Goal: Task Accomplishment & Management: Complete application form

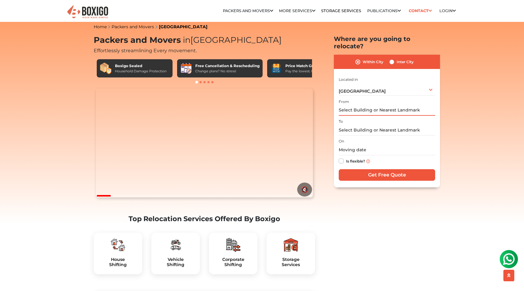
click at [370, 105] on input "text" at bounding box center [387, 110] width 96 height 11
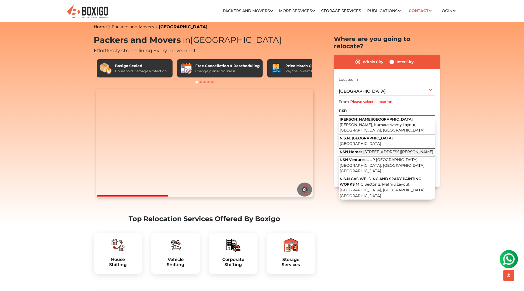
click at [376, 149] on span "4th A Cross Road, Abbaiah Reddy Layout, Vignan Nagar, Doddanekundi, Kaggadasapu…" at bounding box center [398, 151] width 70 height 5
type input "NSN Homes, 4th A Cross Road, Abbaiah Reddy Layout, Vignan Nagar, Doddanekundi, …"
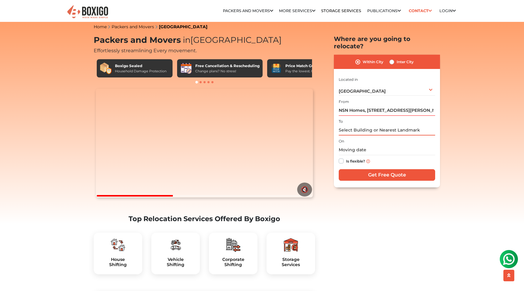
click at [370, 125] on input "text" at bounding box center [387, 130] width 96 height 11
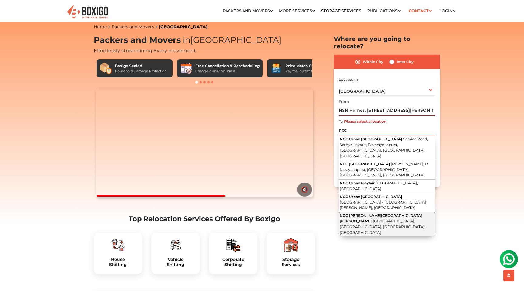
click at [366, 212] on button "NCC Nagarjuna Green Woods Kariyammana Agrahara Road, Kadubeesanahalli, Bengalur…" at bounding box center [387, 224] width 96 height 24
type input "[GEOGRAPHIC_DATA][PERSON_NAME][PERSON_NAME], [GEOGRAPHIC_DATA], [GEOGRAPHIC_DAT…"
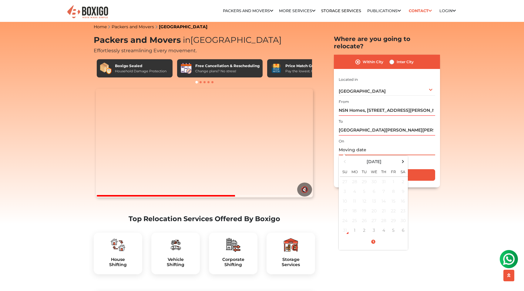
click at [353, 146] on input "text" at bounding box center [387, 149] width 96 height 11
click at [355, 225] on td "1" at bounding box center [355, 230] width 10 height 10
type input "09/01/2025 12:25 PM"
click at [429, 155] on div "Is flexible?" at bounding box center [387, 161] width 96 height 12
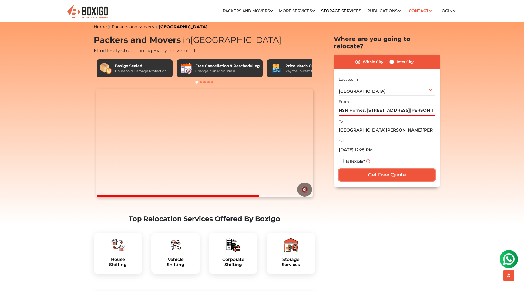
click at [411, 169] on input "Get Free Quote" at bounding box center [387, 175] width 96 height 12
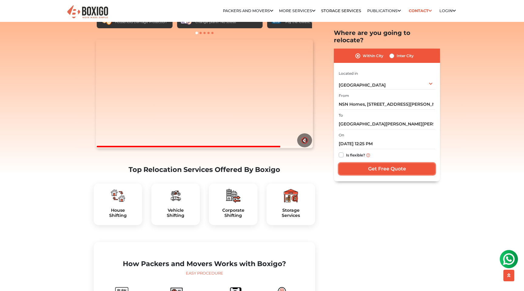
scroll to position [56, 0]
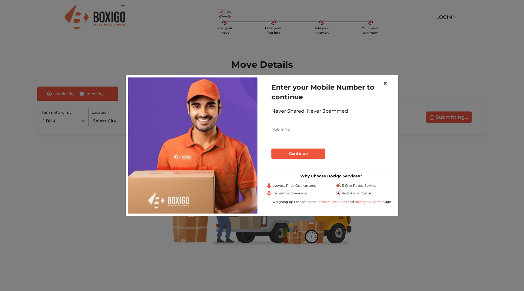
click at [385, 83] on span "×" at bounding box center [385, 83] width 4 height 9
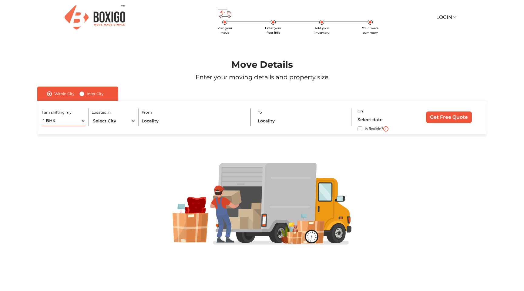
click at [66, 120] on select "1 BHK 2 BHK 3 BHK 3 + BHK FEW ITEMS" at bounding box center [64, 121] width 44 height 11
click at [68, 120] on select "1 BHK 2 BHK 3 BHK 3 + BHK FEW ITEMS" at bounding box center [64, 121] width 44 height 11
select select "FEW ITEMS"
click at [99, 123] on select "Select City [GEOGRAPHIC_DATA] [GEOGRAPHIC_DATA] [GEOGRAPHIC_DATA] [GEOGRAPHIC_D…" at bounding box center [114, 121] width 44 height 11
select select "[GEOGRAPHIC_DATA]"
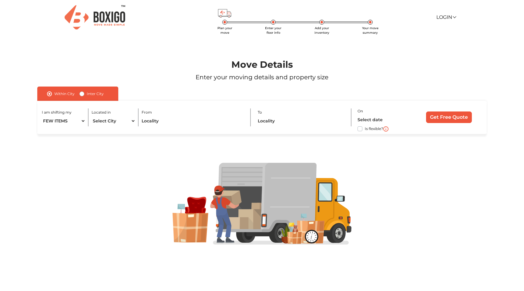
drag, startPoint x: 99, startPoint y: 123, endPoint x: 141, endPoint y: 123, distance: 41.6
click at [141, 123] on div "I am shifting my 1 BHK 2 BHK 3 BHK 3 + BHK FEW ITEMS Located in Select City [GE…" at bounding box center [262, 117] width 450 height 33
click at [145, 123] on input "text" at bounding box center [193, 121] width 103 height 11
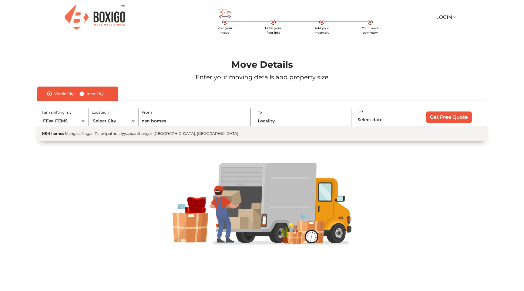
click at [171, 131] on span "Mangala Nagar, Paraniputhur, Iyyappanthangal, [GEOGRAPHIC_DATA], [GEOGRAPHIC_DA…" at bounding box center [152, 133] width 174 height 5
type input "NSN homes, [GEOGRAPHIC_DATA], [GEOGRAPHIC_DATA], Iyyappanthangal, [GEOGRAPHIC_D…"
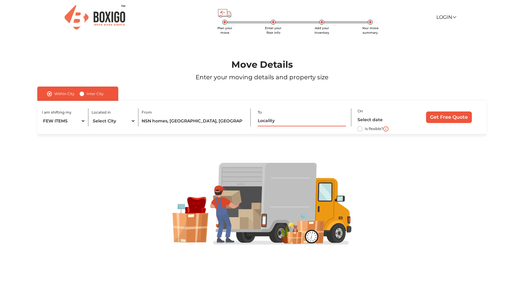
click at [268, 123] on input "text" at bounding box center [302, 121] width 88 height 11
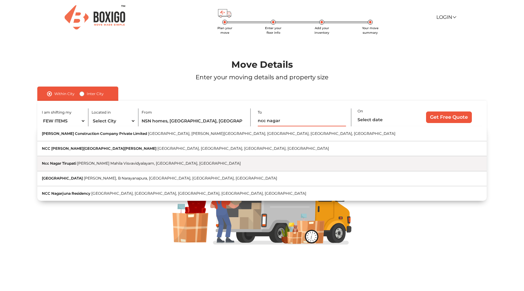
scroll to position [1, 0]
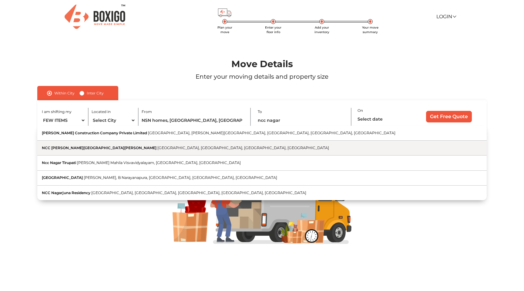
click at [157, 147] on span "[GEOGRAPHIC_DATA], [GEOGRAPHIC_DATA], [GEOGRAPHIC_DATA], [GEOGRAPHIC_DATA]" at bounding box center [243, 147] width 172 height 5
type input "[GEOGRAPHIC_DATA][PERSON_NAME][PERSON_NAME], [GEOGRAPHIC_DATA], [GEOGRAPHIC_DAT…"
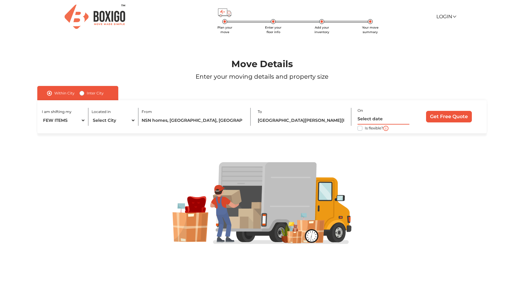
click at [361, 115] on input "text" at bounding box center [384, 119] width 52 height 11
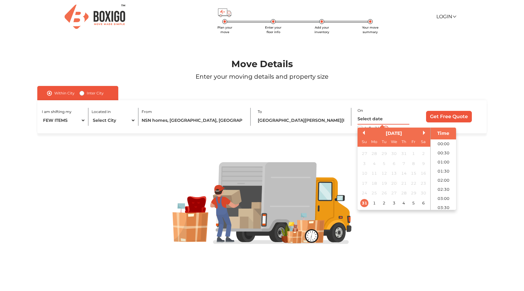
scroll to position [188, 0]
click at [363, 202] on div "31" at bounding box center [364, 203] width 8 height 8
type input "[DATE] 12:00 AM"
click at [462, 117] on input "Get Free Quote" at bounding box center [449, 117] width 46 height 12
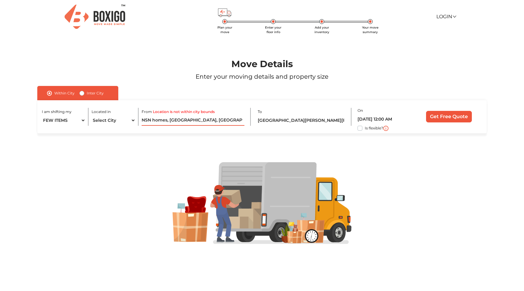
click at [191, 121] on input "NSN homes, [GEOGRAPHIC_DATA], [GEOGRAPHIC_DATA], Iyyappanthangal, [GEOGRAPHIC_D…" at bounding box center [193, 120] width 103 height 11
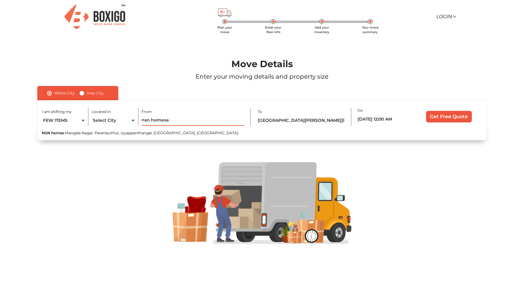
type input "nsn homes"
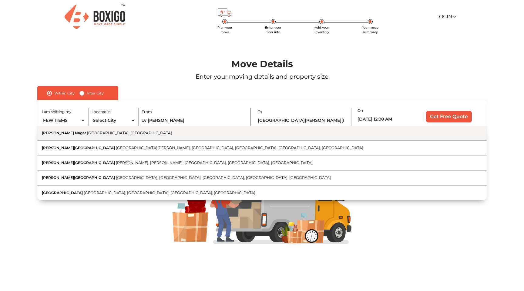
click at [127, 132] on button "[PERSON_NAME] Nagar [GEOGRAPHIC_DATA], [GEOGRAPHIC_DATA]" at bounding box center [262, 133] width 450 height 15
type input "[PERSON_NAME][GEOGRAPHIC_DATA], [GEOGRAPHIC_DATA], [GEOGRAPHIC_DATA]"
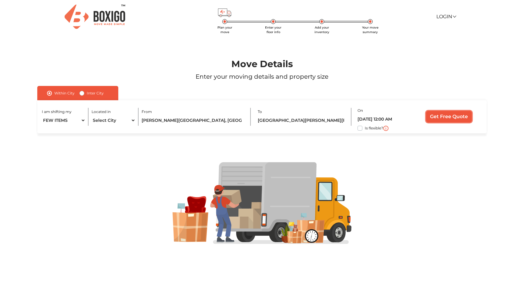
click at [443, 112] on input "Get Free Quote" at bounding box center [449, 117] width 46 height 12
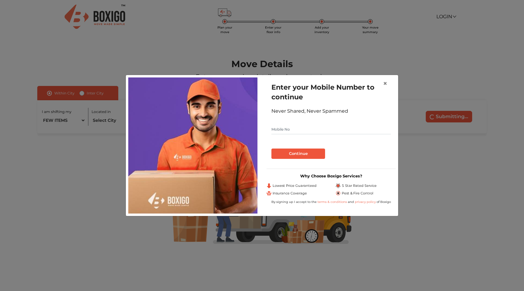
click at [288, 131] on input "text" at bounding box center [332, 129] width 120 height 10
type input "7975052096"
click at [297, 155] on button "Continue" at bounding box center [299, 153] width 54 height 10
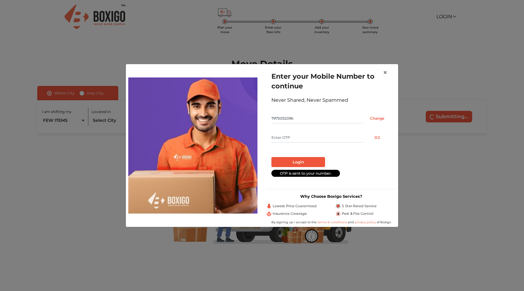
click at [287, 135] on input "text" at bounding box center [318, 138] width 92 height 10
type input "5880"
click at [287, 166] on button "Login" at bounding box center [299, 162] width 54 height 10
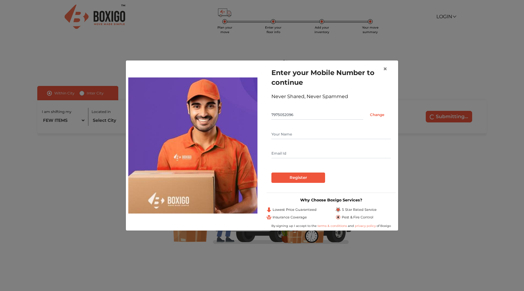
click at [290, 136] on input "text" at bounding box center [332, 134] width 120 height 10
type input "[PERSON_NAME]"
type input "[EMAIL_ADDRESS][DOMAIN_NAME]"
click at [281, 179] on input "Register" at bounding box center [299, 177] width 54 height 10
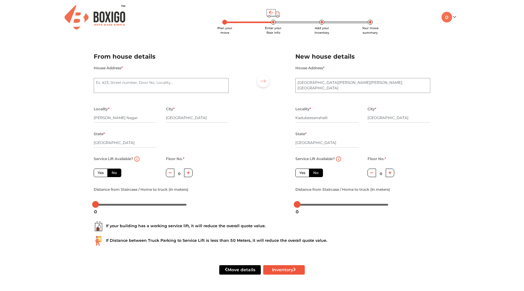
click at [187, 174] on icon "button" at bounding box center [188, 172] width 3 height 3
type input "1"
click at [135, 85] on textarea "House Address *" at bounding box center [161, 85] width 135 height 15
type textarea "NSN Homes"
click at [70, 124] on div "Plan your move Enter your floor info Add your inventory Your move summary My Mo…" at bounding box center [262, 144] width 524 height 289
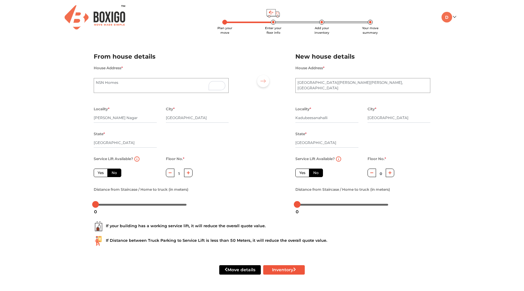
click at [302, 174] on label "Yes" at bounding box center [303, 172] width 14 height 8
click at [302, 174] on input "Yes" at bounding box center [301, 172] width 4 height 4
radio input "true"
radio input "false"
drag, startPoint x: 98, startPoint y: 205, endPoint x: 108, endPoint y: 205, distance: 9.4
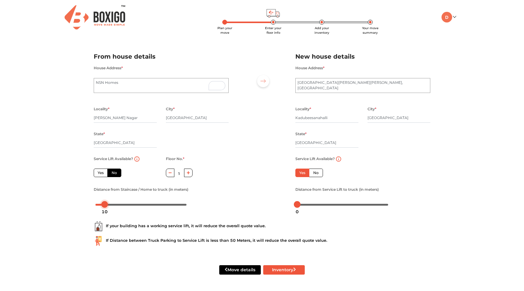
click at [108, 205] on div at bounding box center [104, 204] width 7 height 7
drag, startPoint x: 298, startPoint y: 205, endPoint x: 397, endPoint y: 200, distance: 99.3
click at [397, 200] on div "Distance from Service Lift to truck (in meters)" at bounding box center [363, 196] width 135 height 23
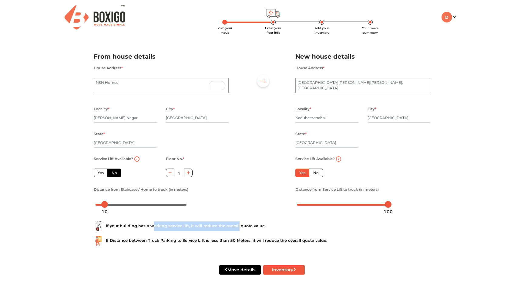
drag, startPoint x: 152, startPoint y: 225, endPoint x: 239, endPoint y: 230, distance: 87.2
click at [239, 230] on div "If your building has a working service lift, it will reduce the overall quote v…" at bounding box center [262, 226] width 337 height 10
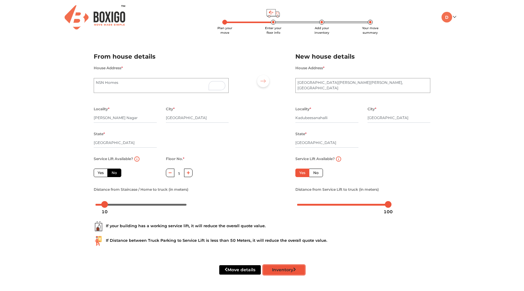
click at [275, 269] on button "Inventory" at bounding box center [284, 269] width 42 height 9
radio input "true"
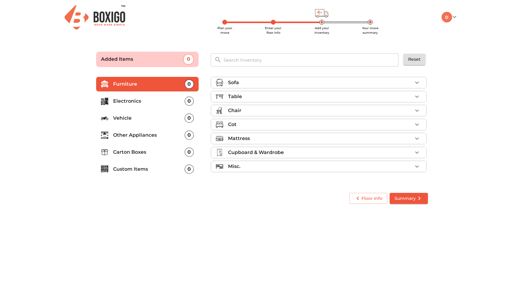
click at [407, 123] on div "Cot" at bounding box center [320, 124] width 184 height 7
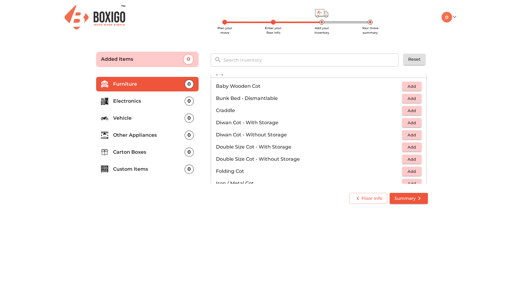
scroll to position [54, 0]
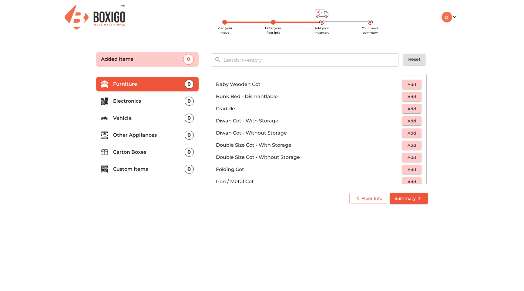
click at [410, 157] on span "Add" at bounding box center [411, 157] width 13 height 7
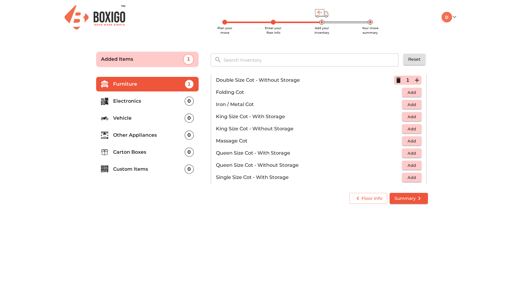
scroll to position [132, 0]
click at [400, 80] on icon "button" at bounding box center [399, 78] width 4 height 5
click at [408, 162] on span "Add" at bounding box center [411, 164] width 13 height 7
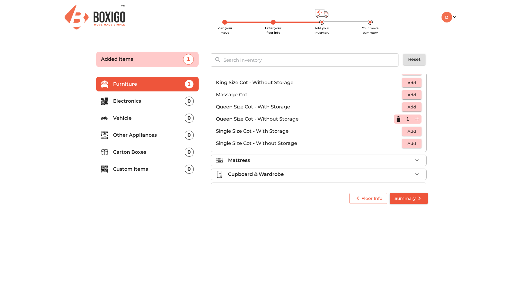
scroll to position [193, 0]
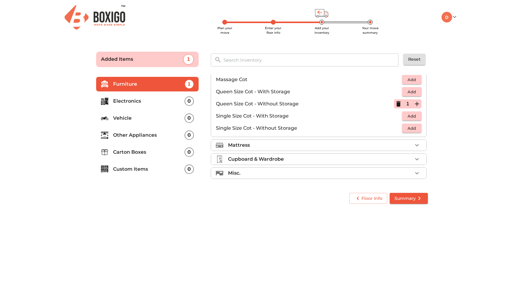
click at [408, 200] on span "Summary" at bounding box center [409, 198] width 29 height 8
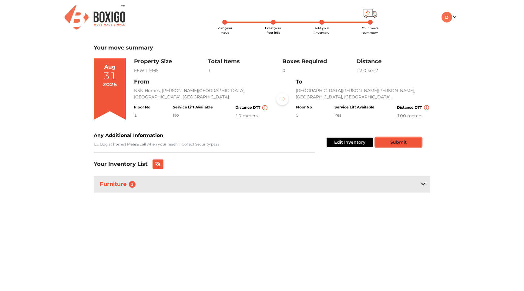
click at [401, 145] on button "Submit" at bounding box center [399, 141] width 46 height 9
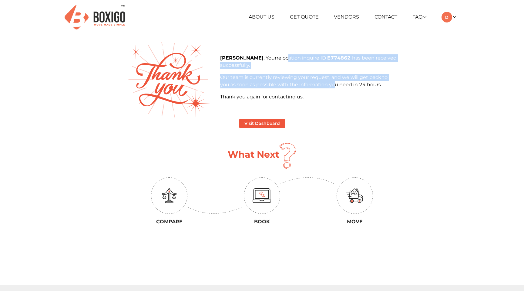
drag, startPoint x: 263, startPoint y: 59, endPoint x: 336, endPoint y: 86, distance: 77.8
click at [336, 86] on div "[PERSON_NAME] , Your relocation inquire ID E774862 has been received successful…" at bounding box center [308, 77] width 177 height 46
click at [336, 86] on p "Our team is currently reviewing your request, and we will get back to you as so…" at bounding box center [308, 81] width 177 height 15
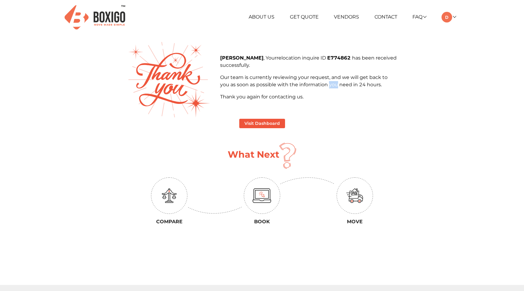
click at [336, 86] on p "Our team is currently reviewing your request, and we will get back to you as so…" at bounding box center [308, 81] width 177 height 15
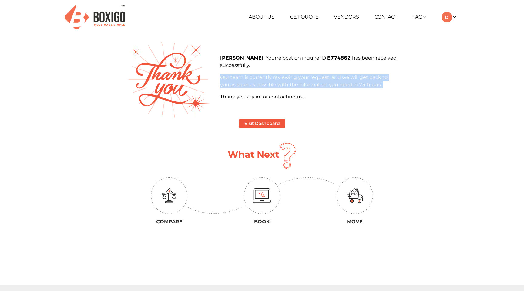
click at [336, 86] on p "Our team is currently reviewing your request, and we will get back to you as so…" at bounding box center [308, 81] width 177 height 15
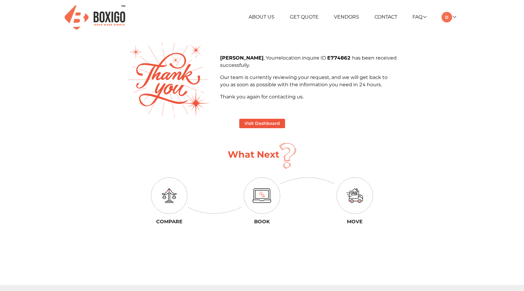
click at [289, 101] on div "[PERSON_NAME] , Your relocation inquire ID E774862 has been received successful…" at bounding box center [309, 79] width 186 height 51
click at [262, 122] on button "Visit Dashboard" at bounding box center [262, 123] width 46 height 9
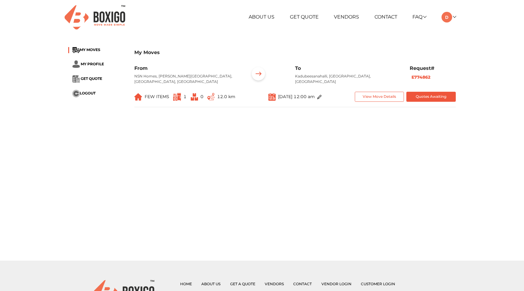
click at [228, 123] on main "My Moves MY MOVES MY PROFILE GET QUOTE LOGOUT My Moves From NSN Homes, [PERSON_…" at bounding box center [262, 151] width 524 height 218
click at [93, 78] on span "GET QUOTE" at bounding box center [92, 78] width 22 height 5
